Goal: Task Accomplishment & Management: Manage account settings

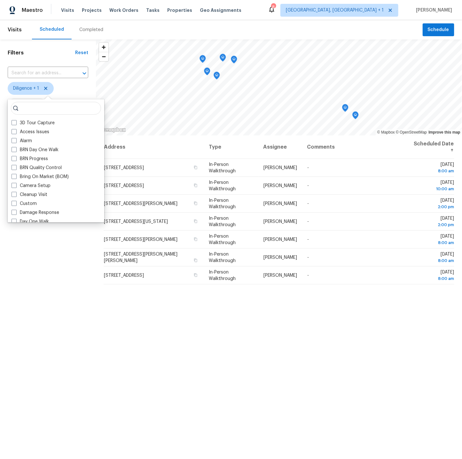
scroll to position [177, 0]
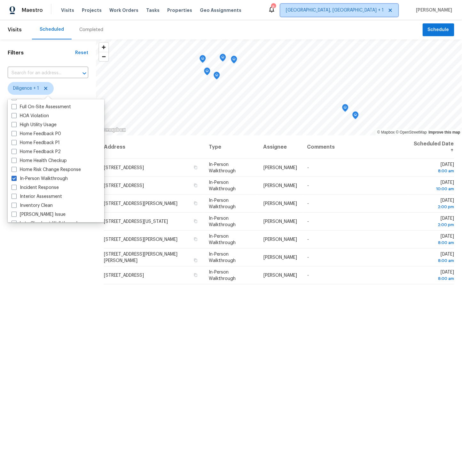
click at [357, 9] on span "[GEOGRAPHIC_DATA], [GEOGRAPHIC_DATA] + 1" at bounding box center [335, 10] width 98 height 6
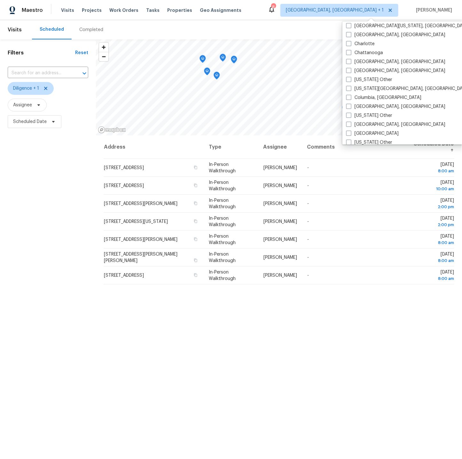
scroll to position [141, 0]
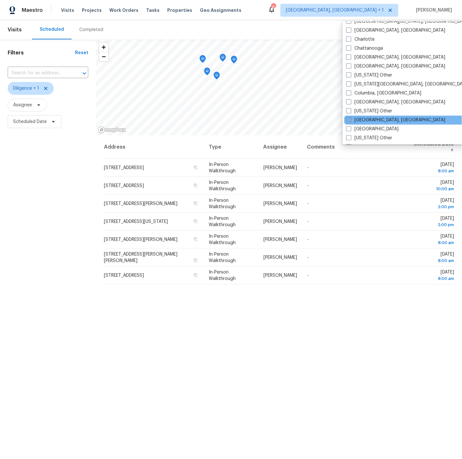
click at [348, 119] on span at bounding box center [349, 119] width 5 height 5
click at [348, 119] on input "[GEOGRAPHIC_DATA], [GEOGRAPHIC_DATA]" at bounding box center [349, 119] width 4 height 4
checkbox input "true"
